Goal: Task Accomplishment & Management: Use online tool/utility

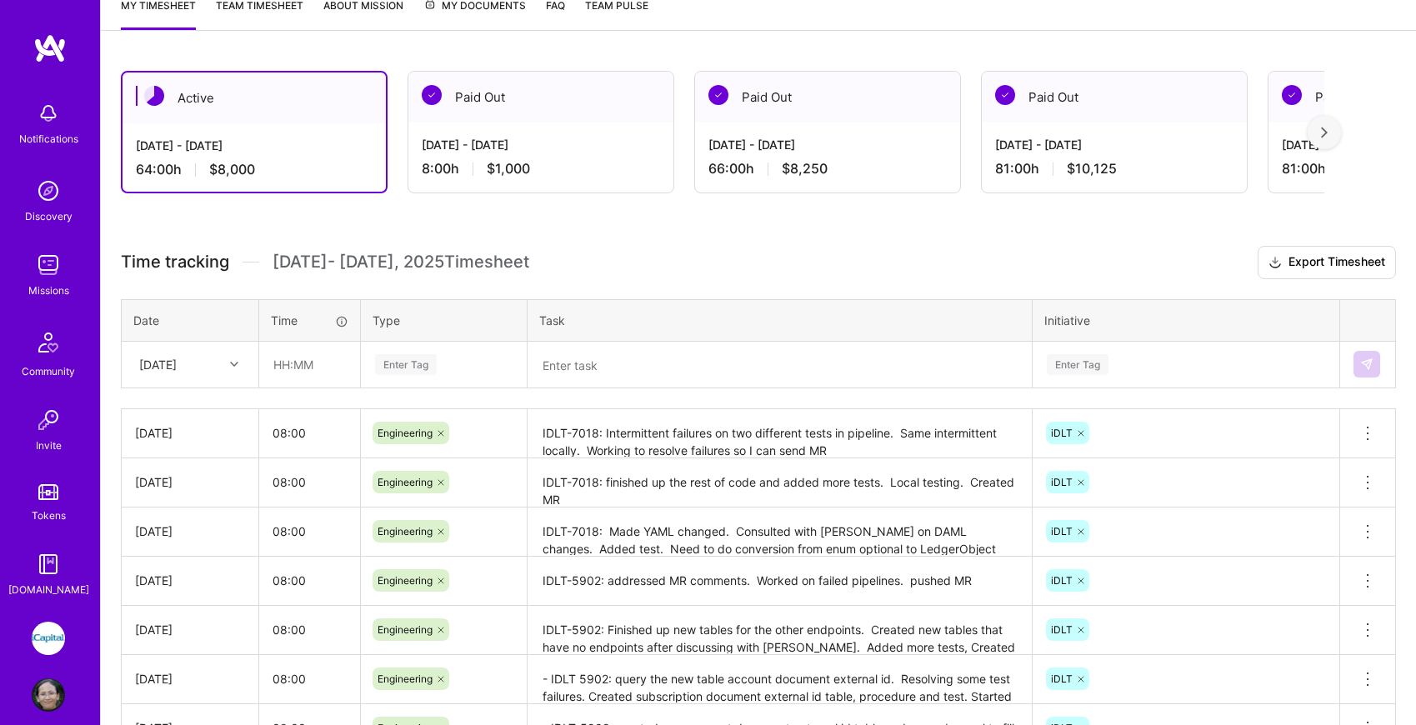
scroll to position [238, 0]
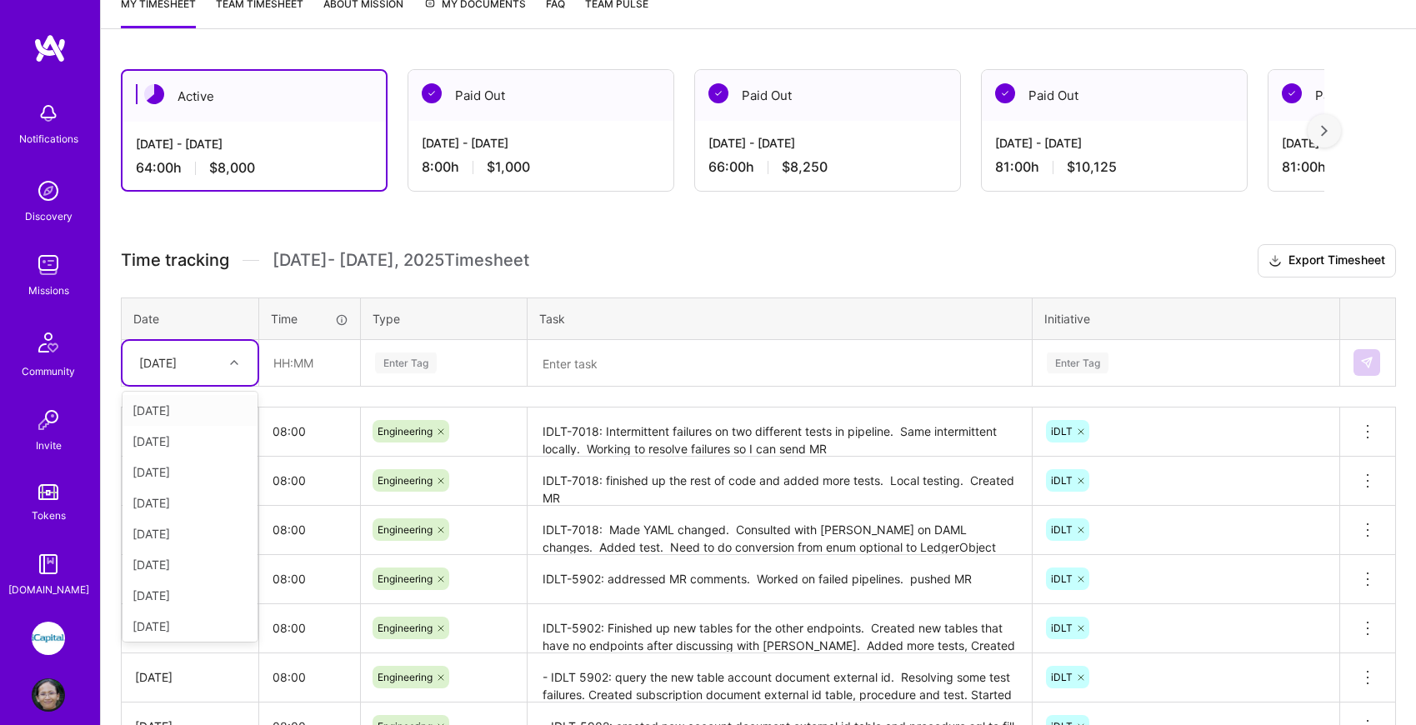
click at [233, 365] on icon at bounding box center [234, 362] width 8 height 8
click at [176, 627] on div "[DATE]" at bounding box center [190, 623] width 135 height 31
click at [303, 361] on input "text" at bounding box center [309, 363] width 99 height 44
type input "08:00"
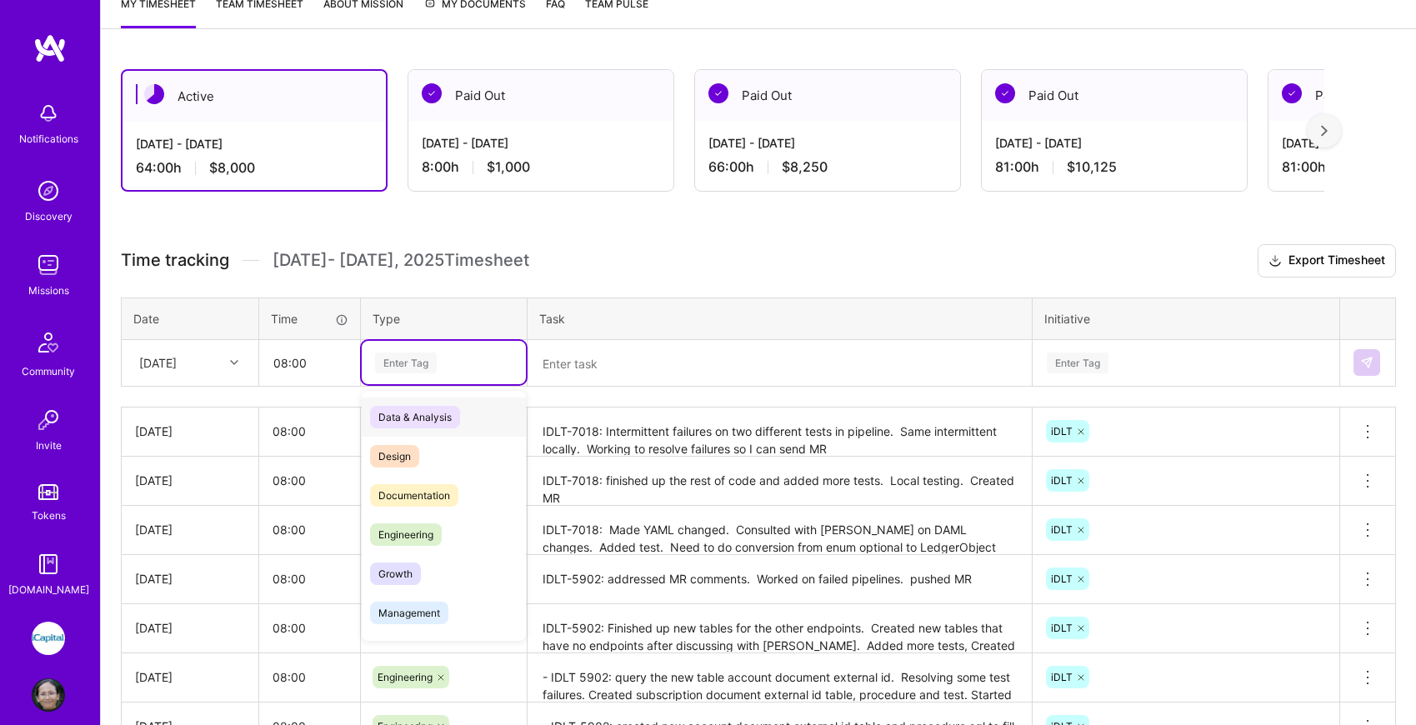
click at [417, 358] on div "Enter Tag" at bounding box center [406, 363] width 62 height 26
click at [428, 529] on span "Engineering" at bounding box center [406, 534] width 72 height 23
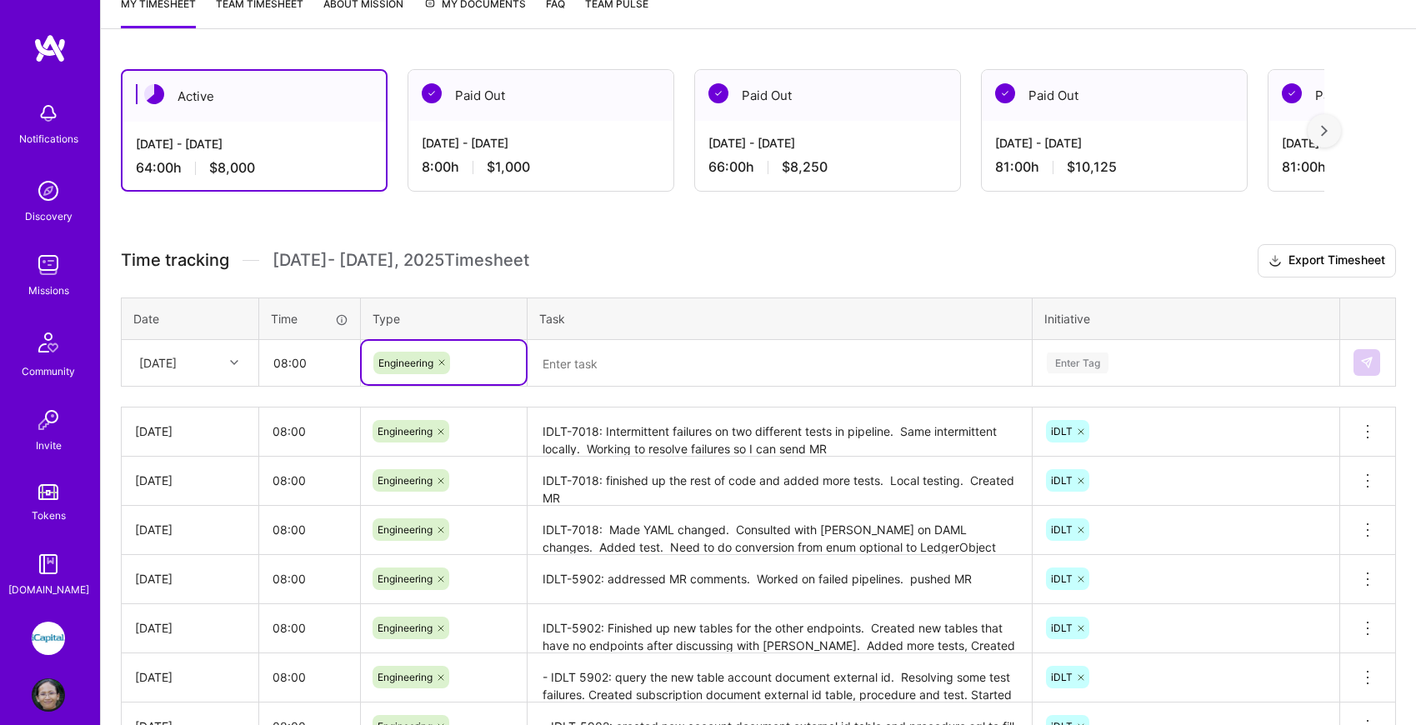
click at [578, 363] on textarea at bounding box center [779, 363] width 501 height 43
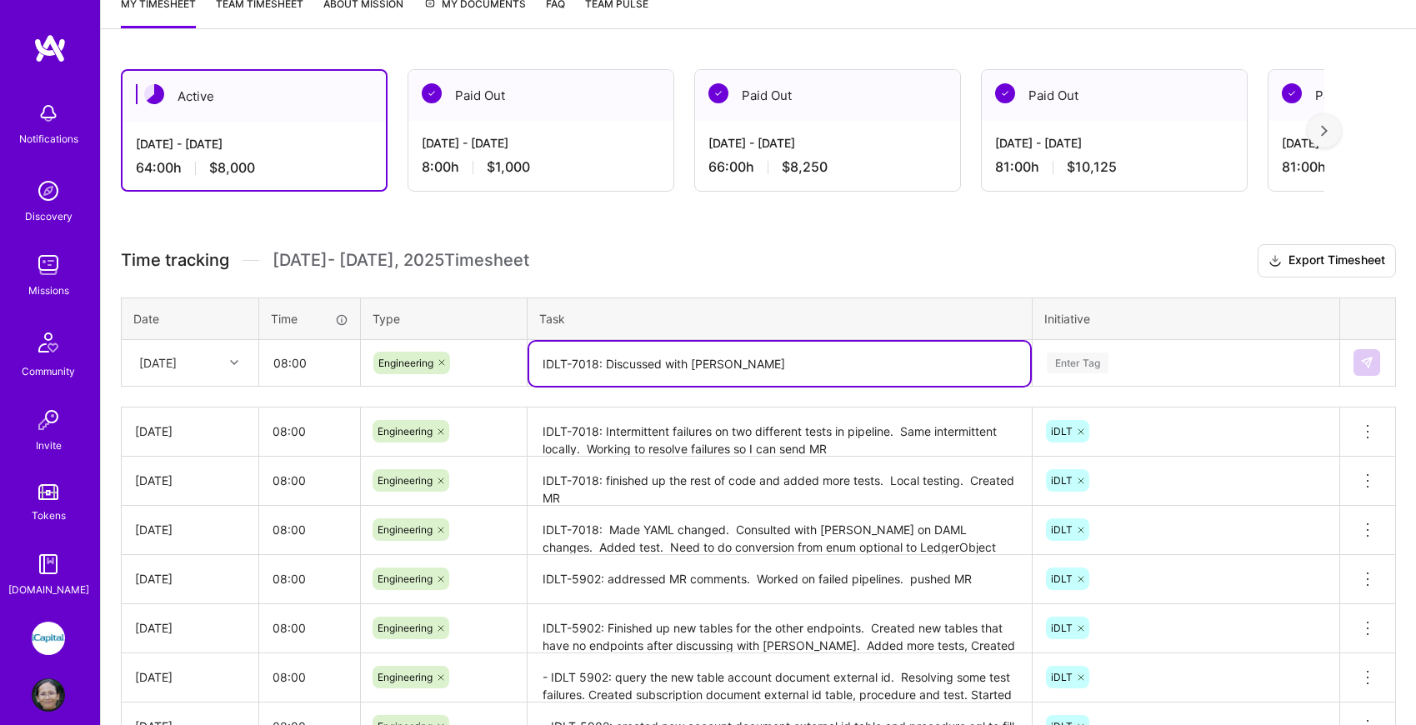
click at [666, 363] on textarea "IDLT-7018: Discussed with [PERSON_NAME]" at bounding box center [779, 364] width 501 height 44
click at [804, 372] on textarea "IDLT-7018: Discussed failures with [PERSON_NAME]" at bounding box center [779, 364] width 501 height 44
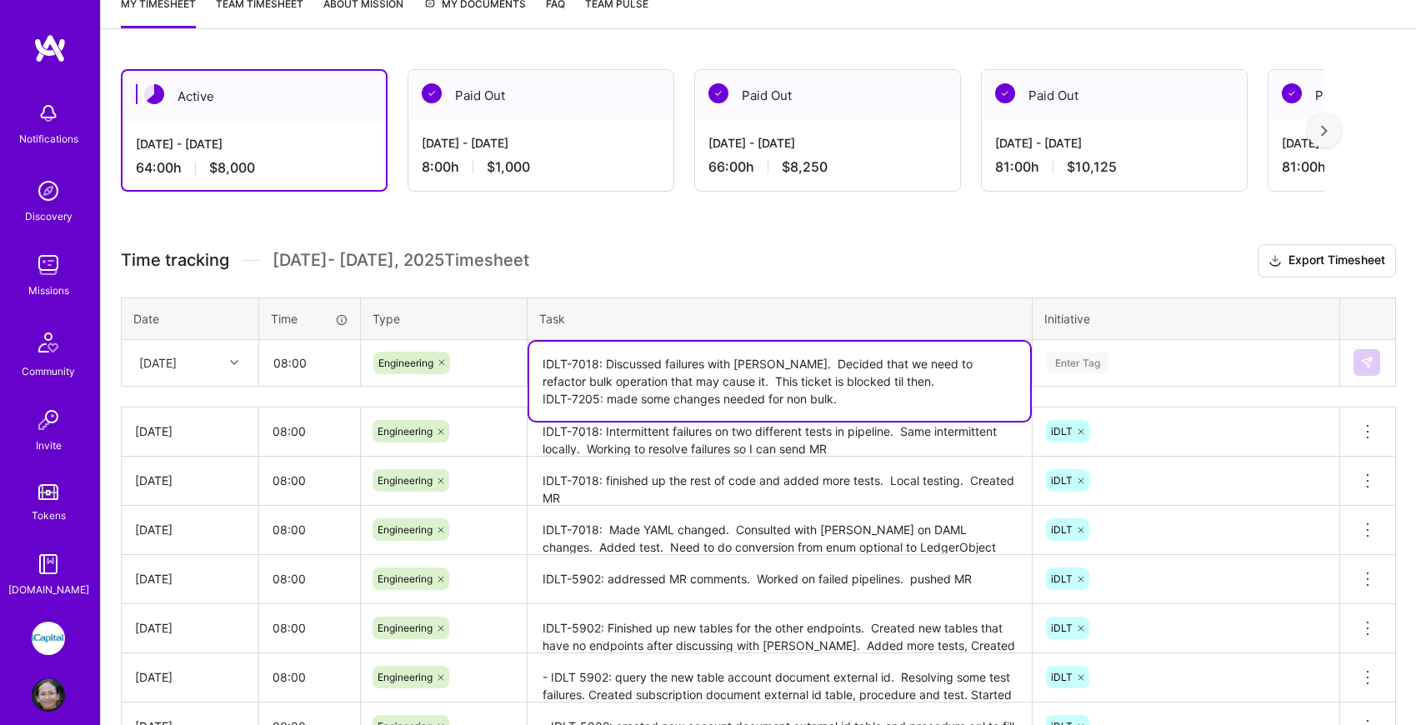
type textarea "IDLT-7018: Discussed failures with [PERSON_NAME]. Decided that we need to refac…"
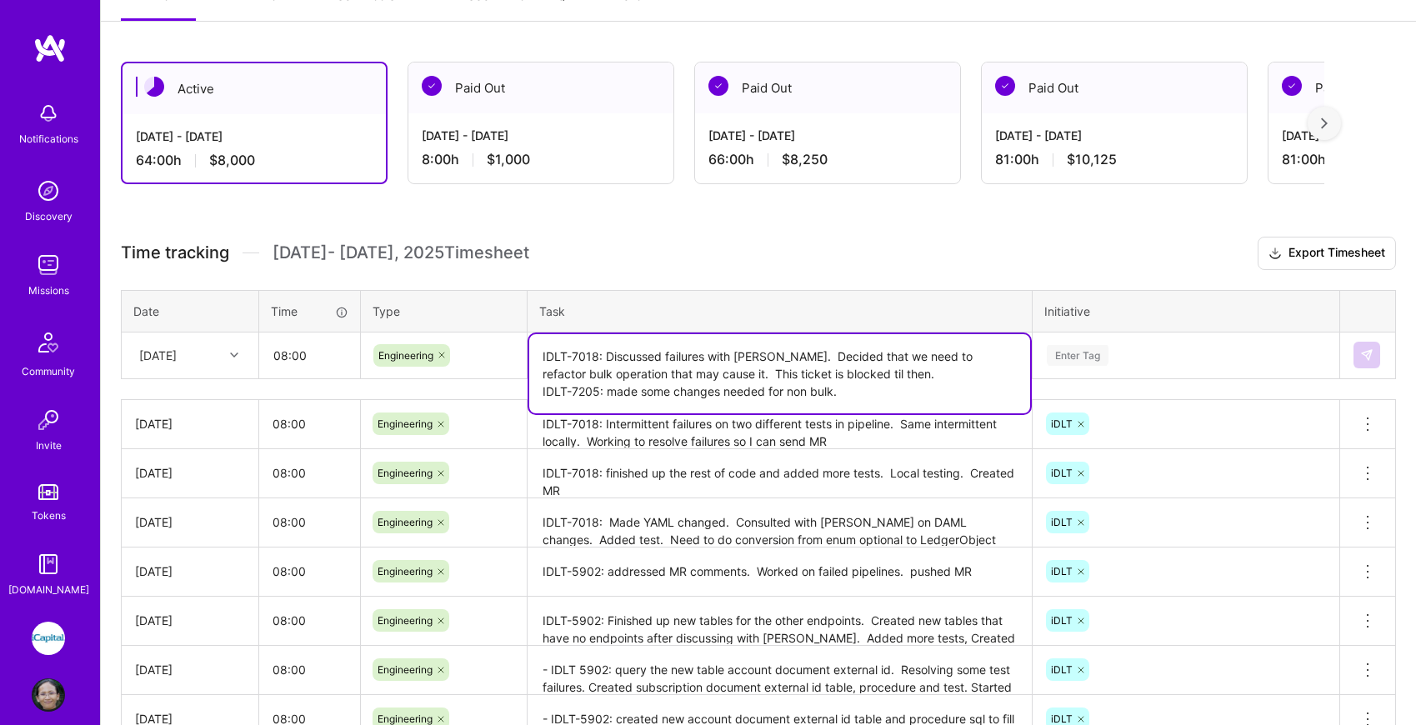
click at [1098, 358] on div "Enter Tag" at bounding box center [1078, 356] width 62 height 26
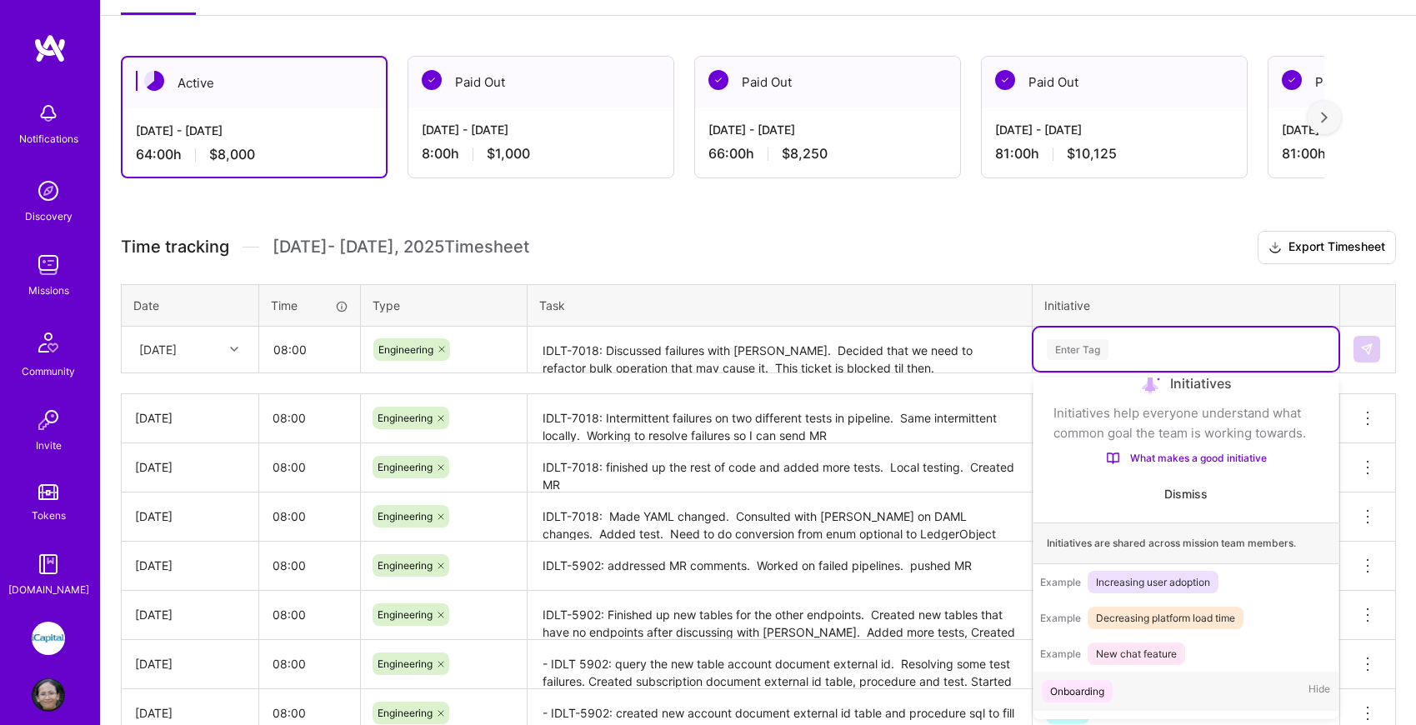
scroll to position [176, 0]
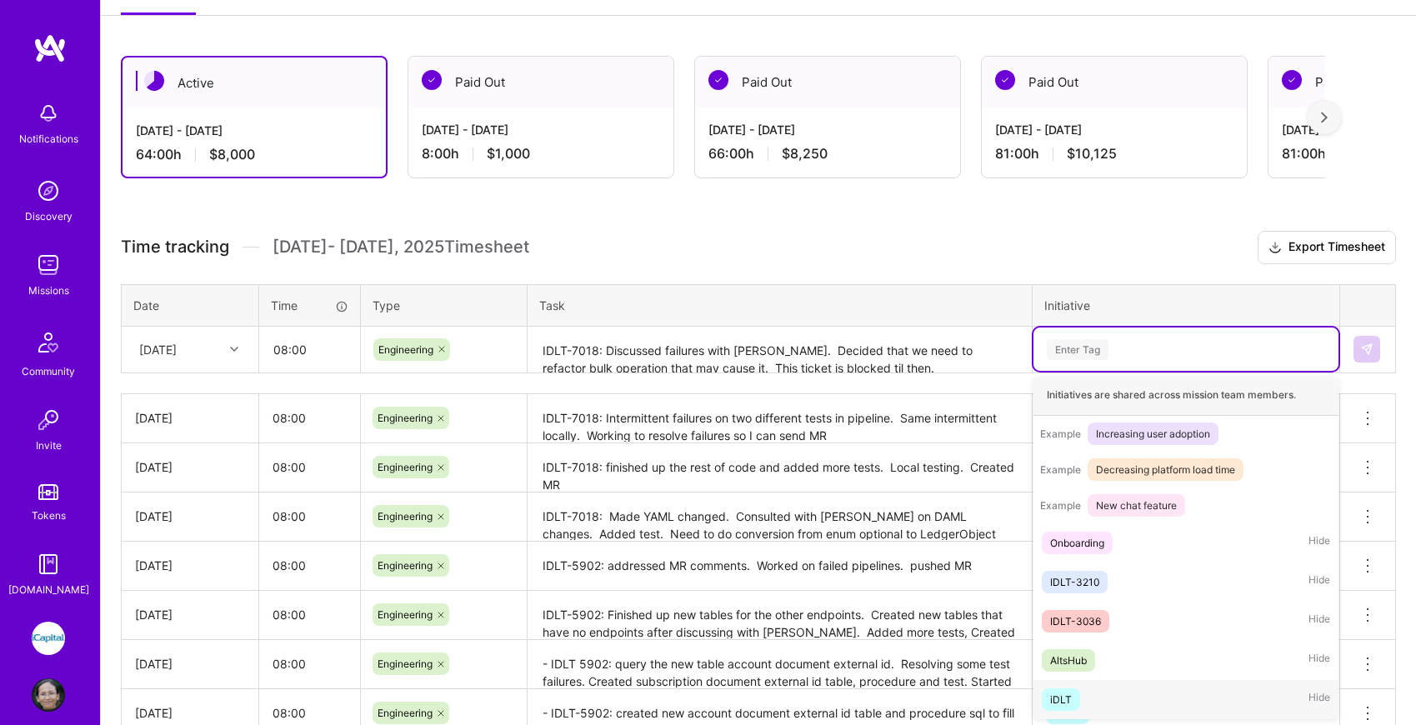
click at [1084, 699] on div "iDLT Hide" at bounding box center [1185, 699] width 305 height 39
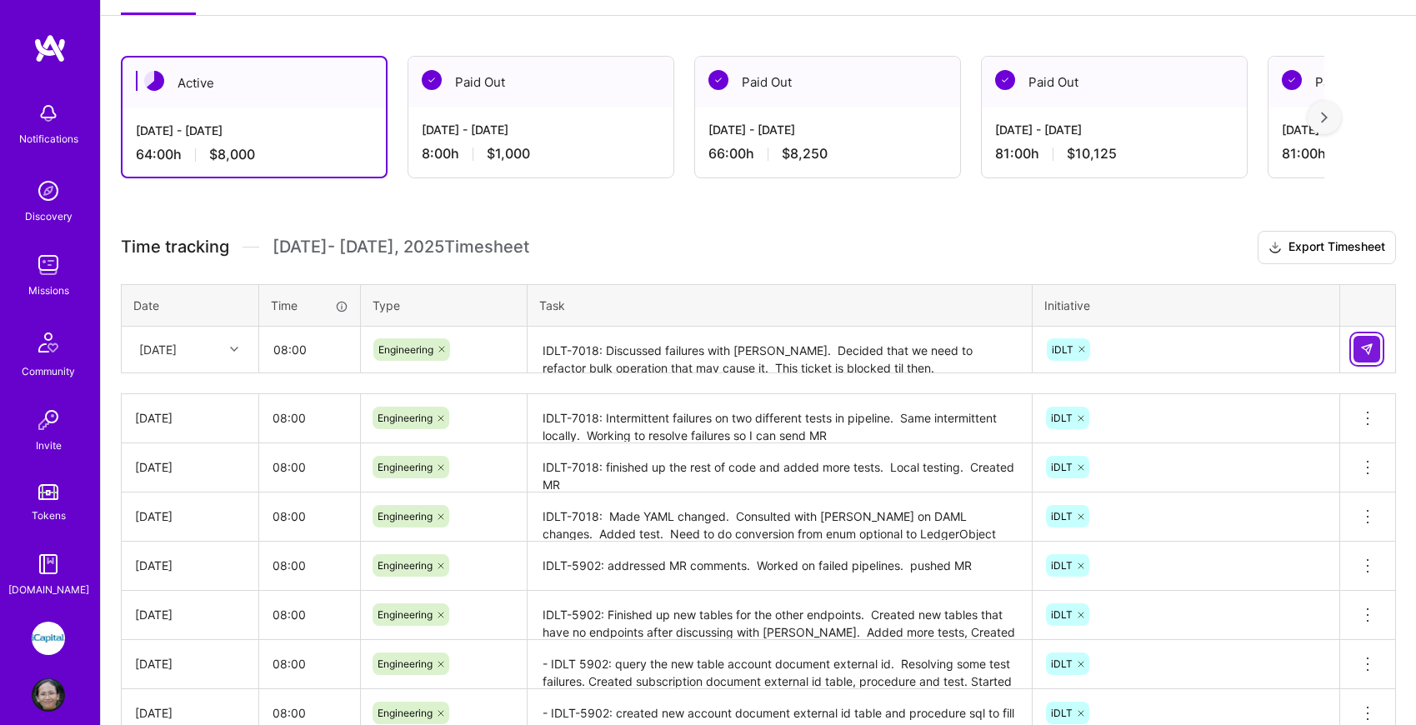
click at [1366, 350] on img at bounding box center [1366, 349] width 13 height 13
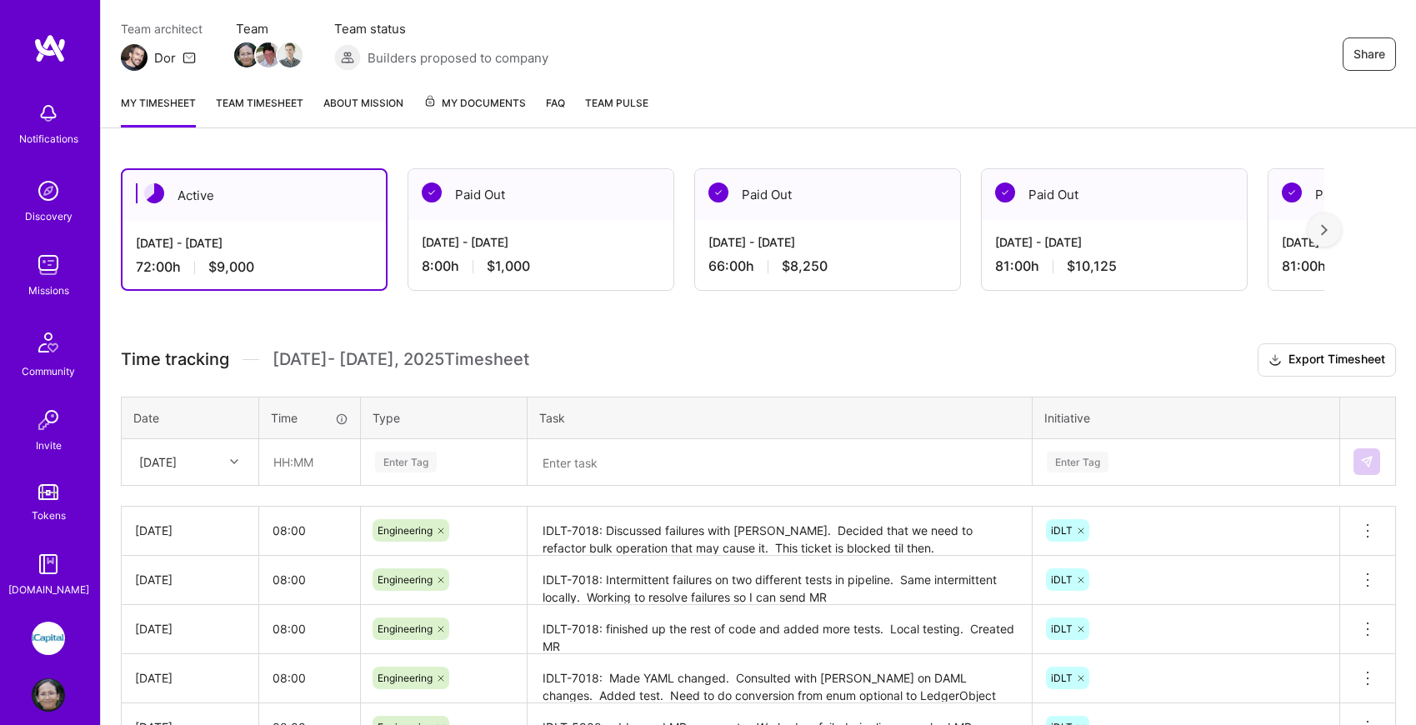
scroll to position [170, 0]
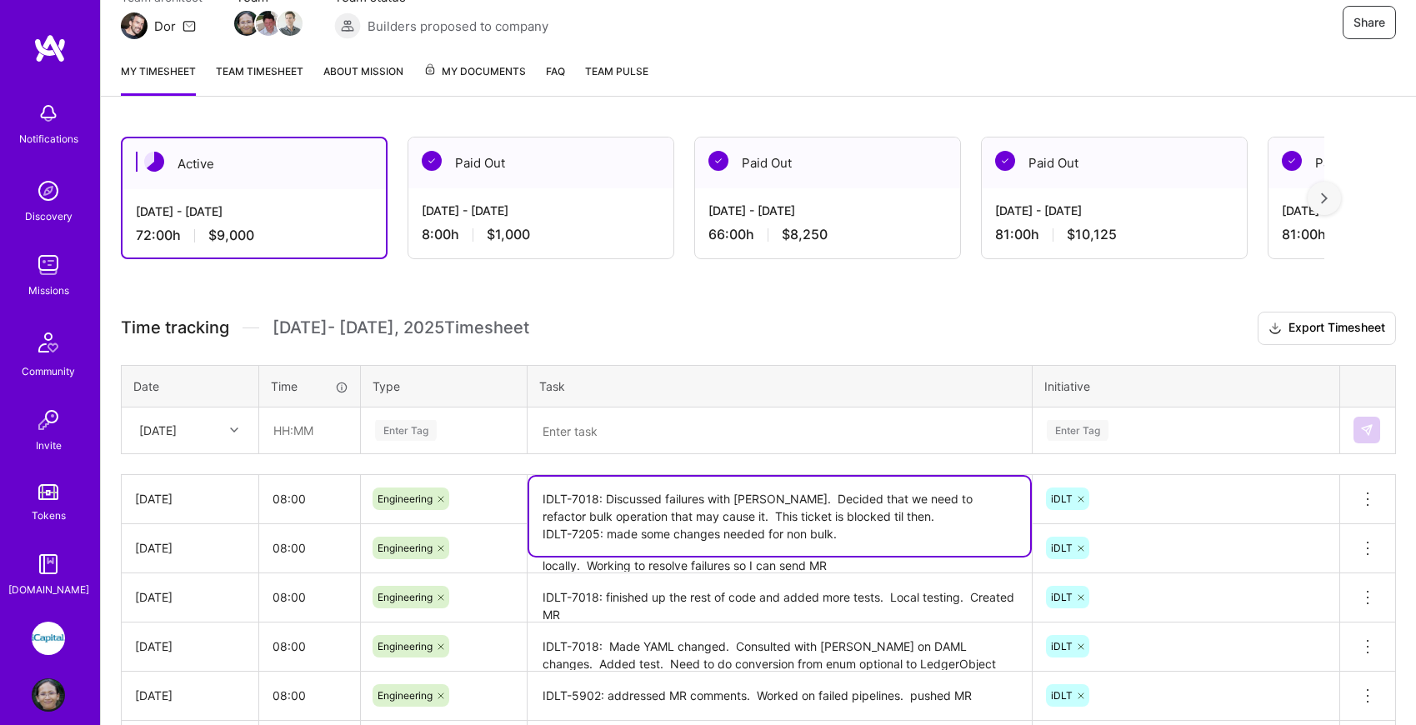
click at [865, 515] on textarea "IDLT-7018: Discussed failures with [PERSON_NAME]. Decided that we need to refac…" at bounding box center [779, 516] width 501 height 79
click at [840, 538] on textarea "IDLT-7018: Discussed failures with [PERSON_NAME]. Decided that we need to refac…" at bounding box center [779, 516] width 501 height 79
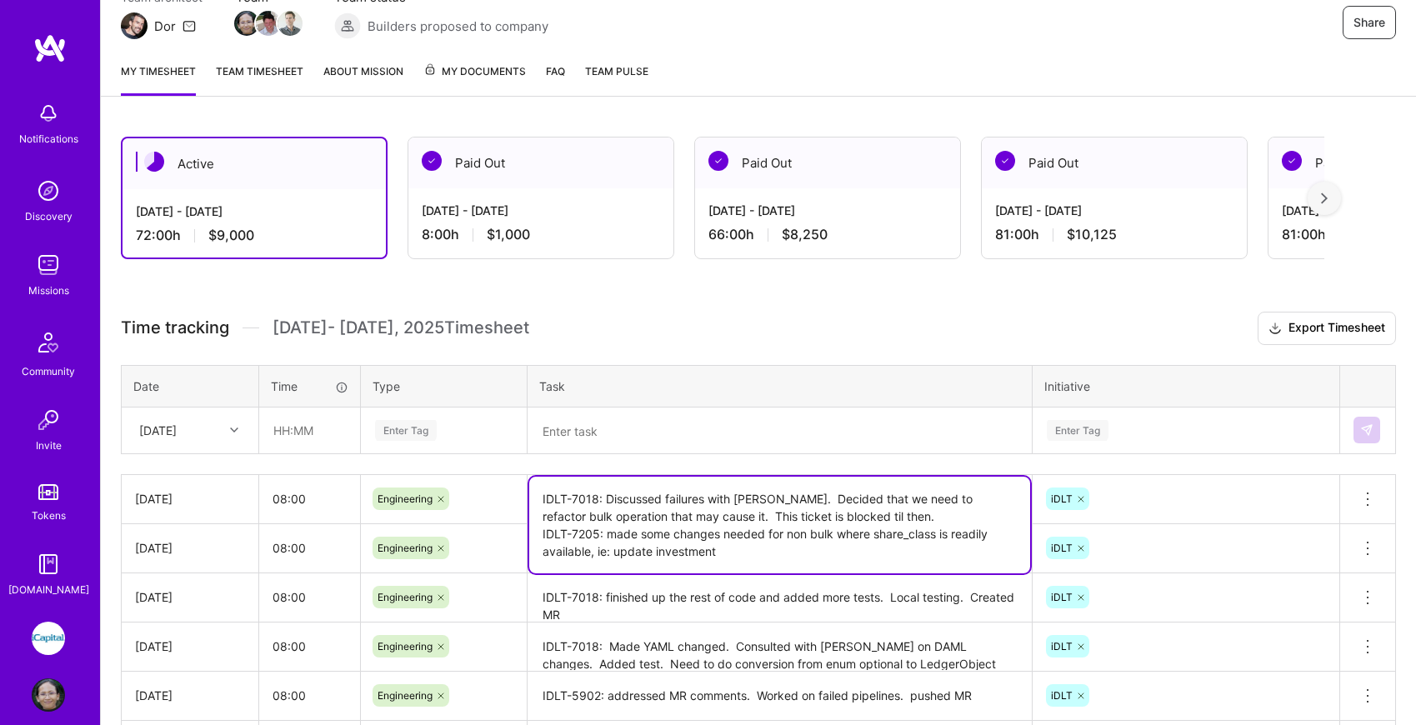
click at [615, 557] on textarea "IDLT-7018: Discussed failures with Nick. Decided that we need to refactor bulk …" at bounding box center [779, 525] width 501 height 97
click at [789, 553] on textarea "IDLT-7018: Discussed failures with Nick. Decided that we need to refactor bulk …" at bounding box center [779, 525] width 501 height 97
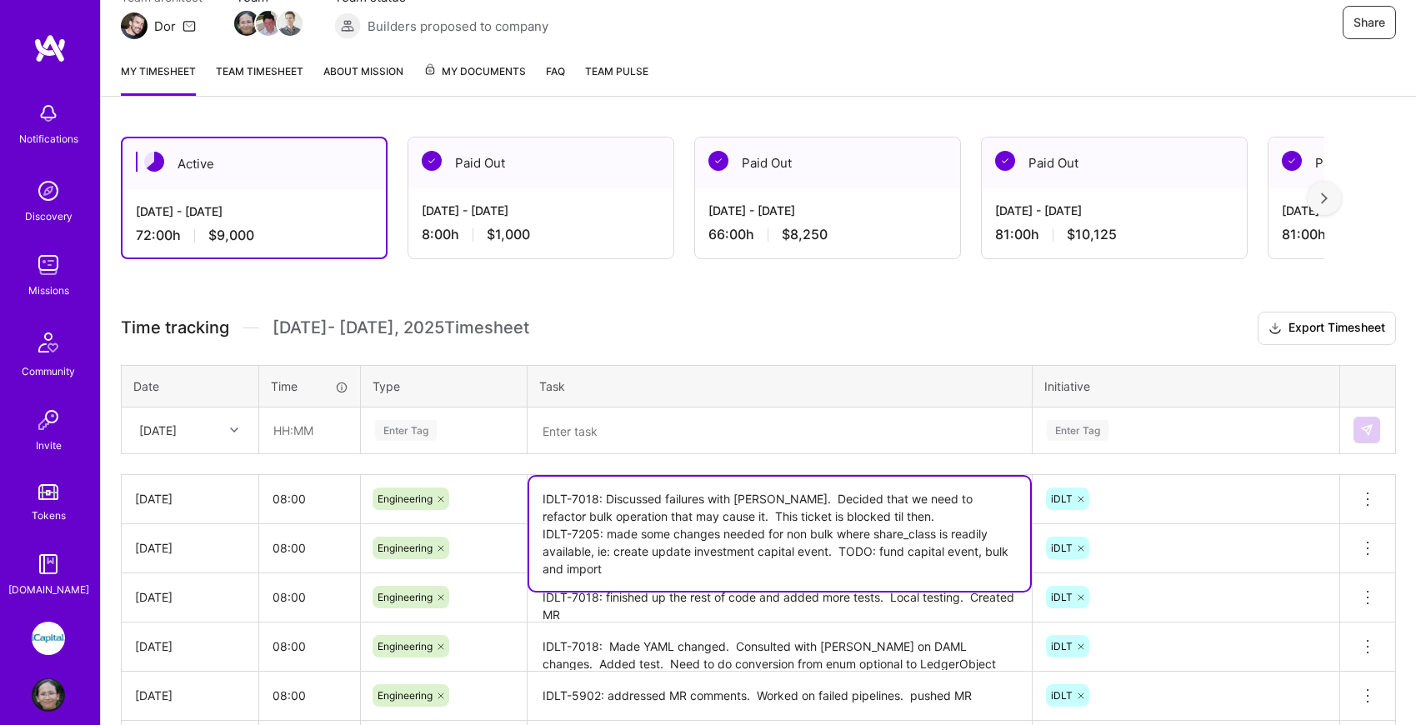
type textarea "IDLT-7018: Discussed failures with Nick. Decided that we need to refactor bulk …"
click at [1148, 465] on div "Time tracking Aug 16 - Aug 31 , 2025 Timesheet Export Timesheet Date Time Type …" at bounding box center [758, 637] width 1275 height 651
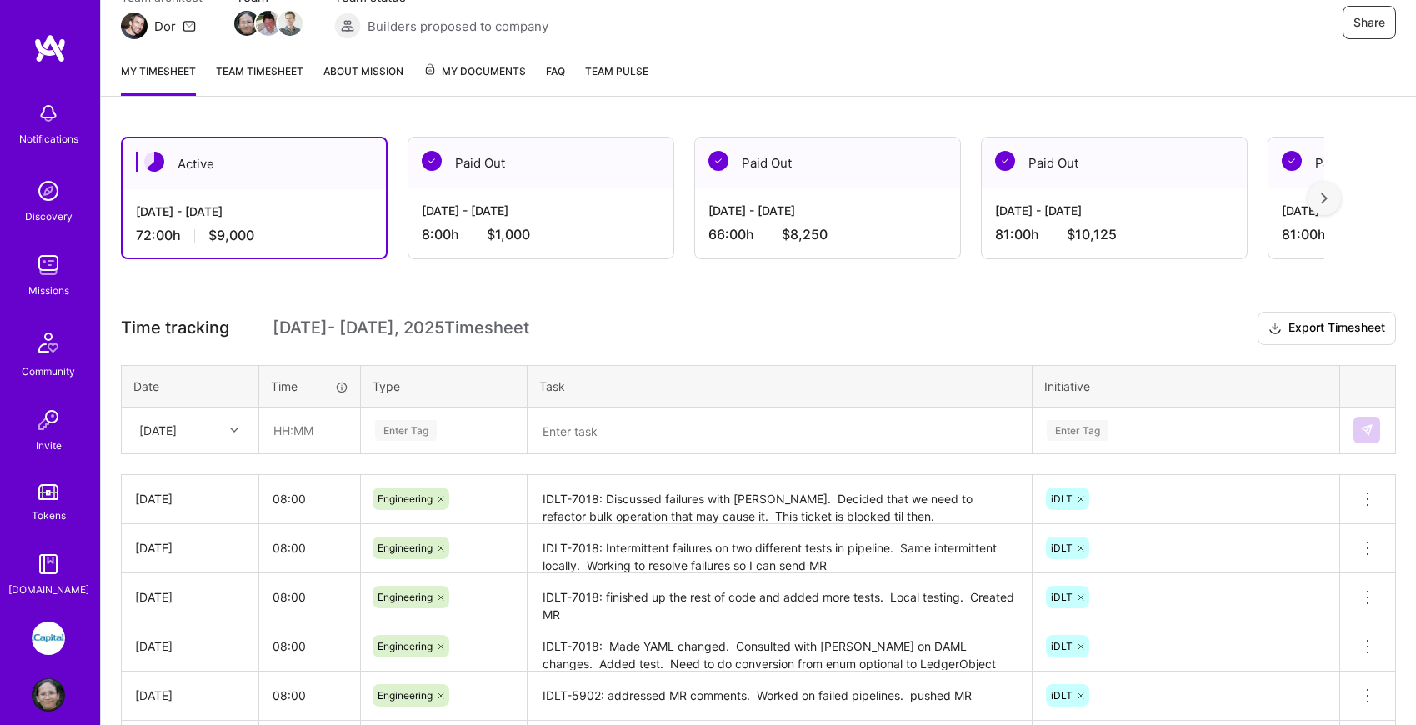
click at [887, 515] on textarea "IDLT-7018: Discussed failures with Nick. Decided that we need to refactor bulk …" at bounding box center [779, 500] width 501 height 47
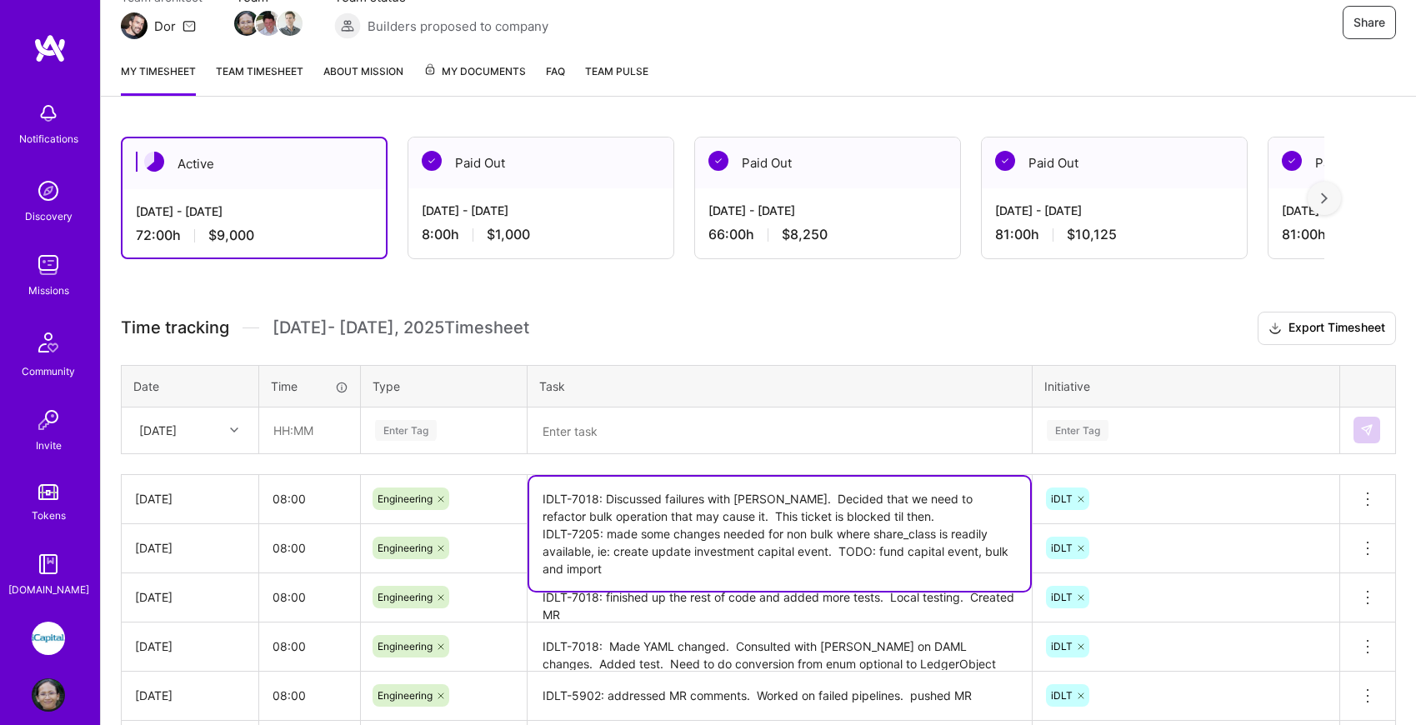
click at [875, 439] on textarea at bounding box center [779, 430] width 501 height 43
